Goal: Task Accomplishment & Management: Use online tool/utility

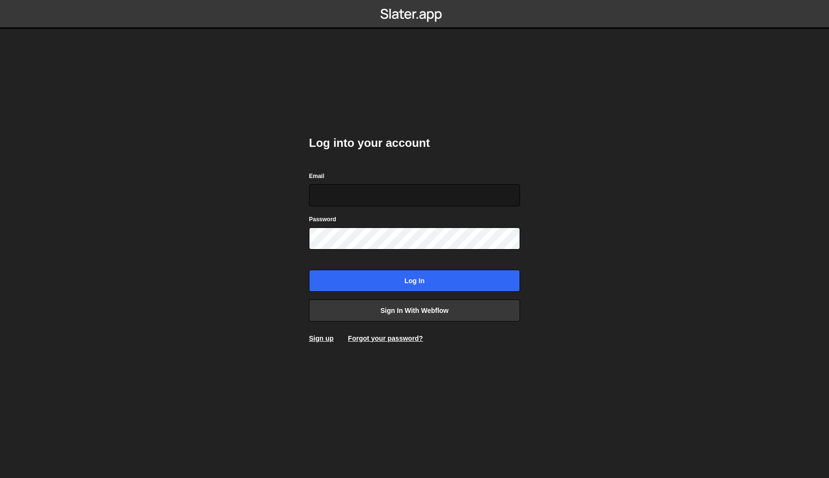
click at [332, 189] on input "Email" at bounding box center [414, 195] width 211 height 22
type input "bruker@folk.no"
click at [309, 270] on input "Log in" at bounding box center [414, 281] width 211 height 22
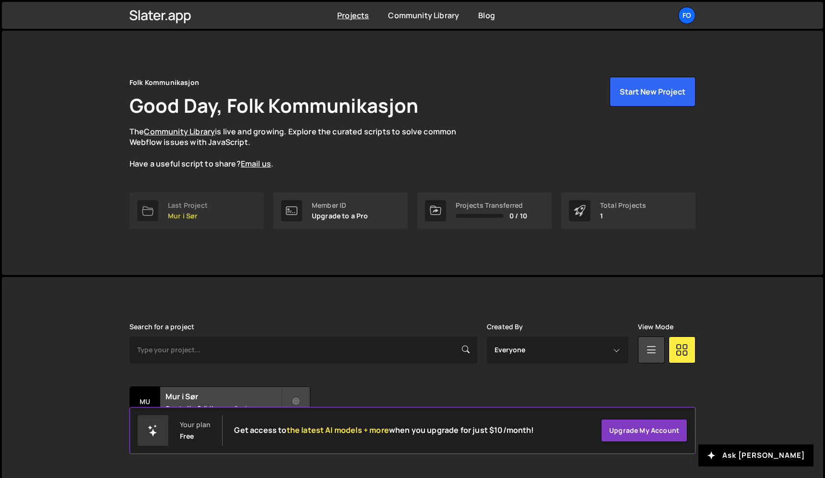
click at [219, 203] on link "Last Project Mur i Sør" at bounding box center [197, 210] width 134 height 36
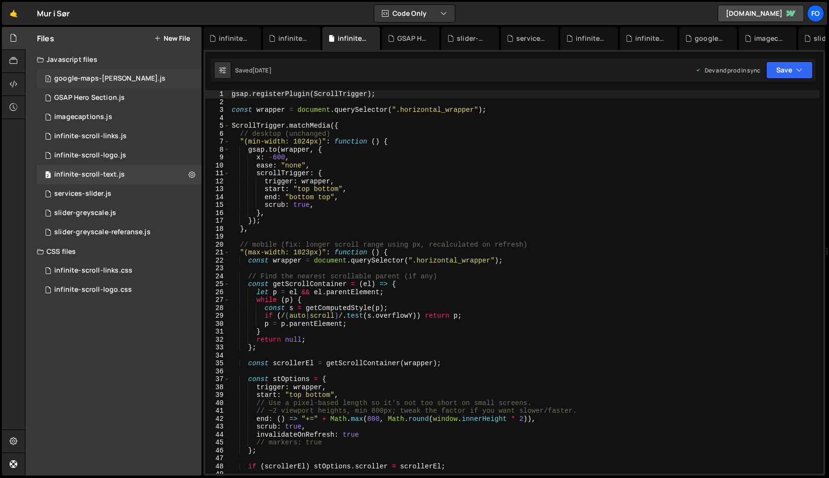
click at [124, 79] on div "3 google-maps-[PERSON_NAME].js 0" at bounding box center [119, 78] width 165 height 19
